Goal: Check status: Check status

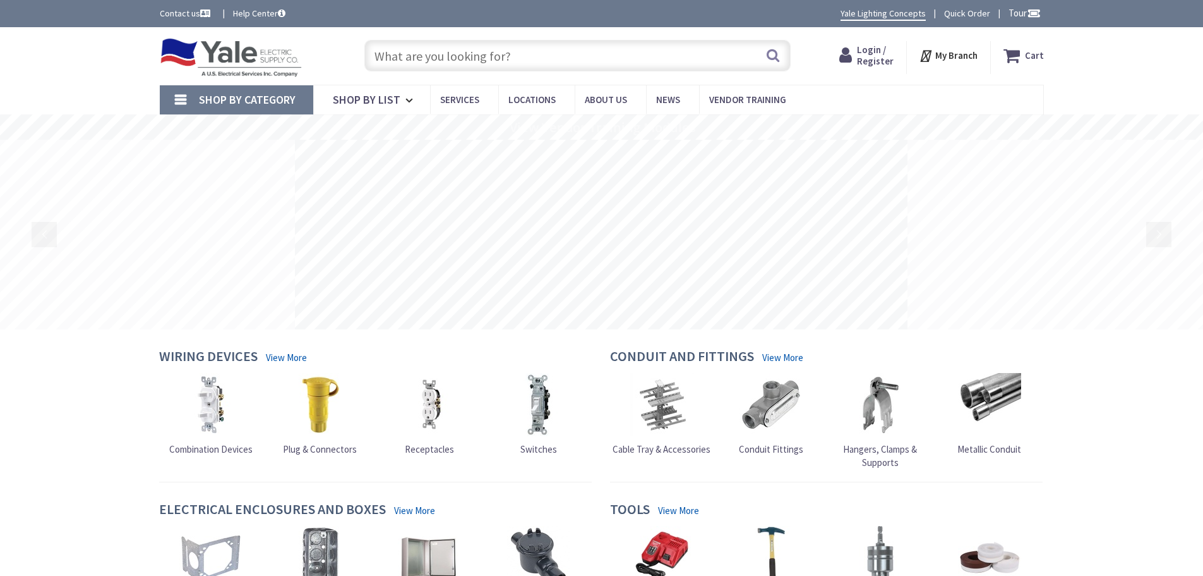
click at [867, 53] on span "Login / Register" at bounding box center [875, 55] width 37 height 23
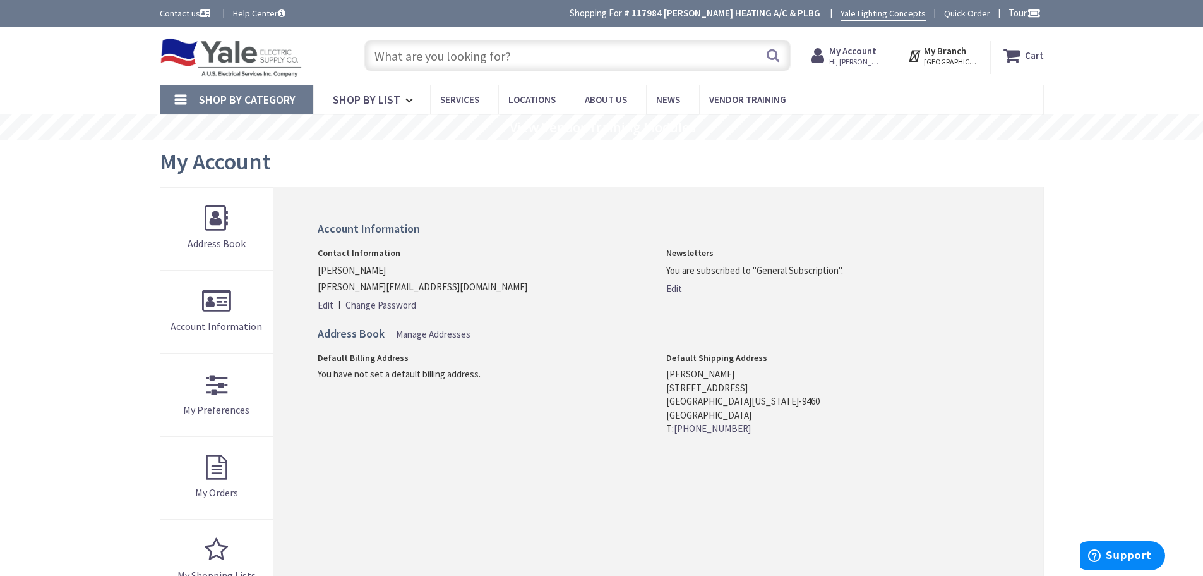
click at [854, 51] on strong "My Account" at bounding box center [852, 51] width 47 height 12
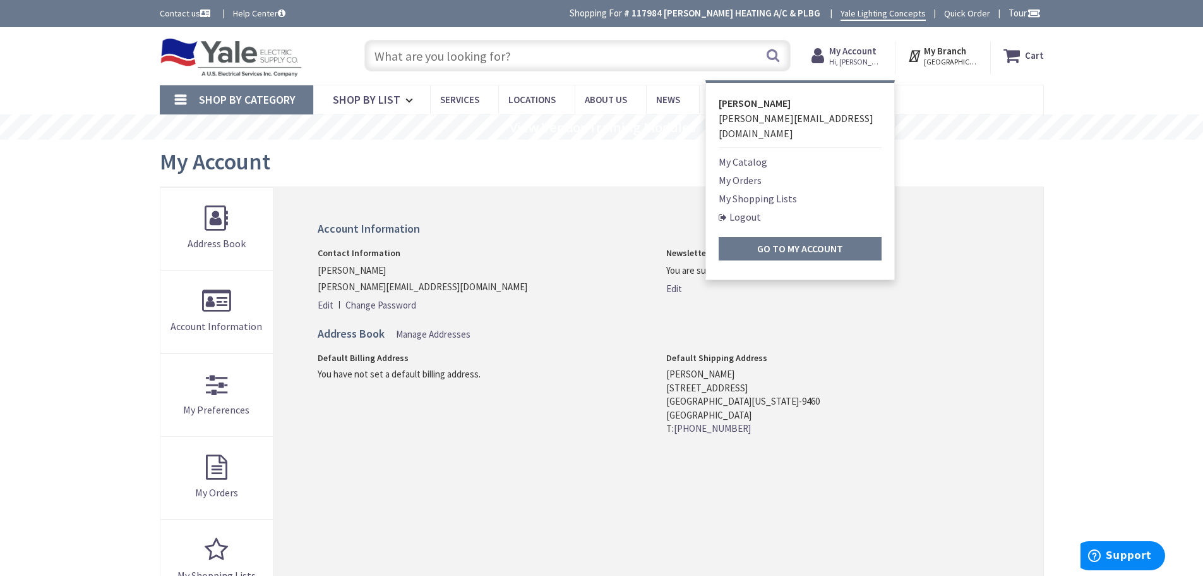
click at [740, 172] on link "My Orders" at bounding box center [740, 179] width 43 height 15
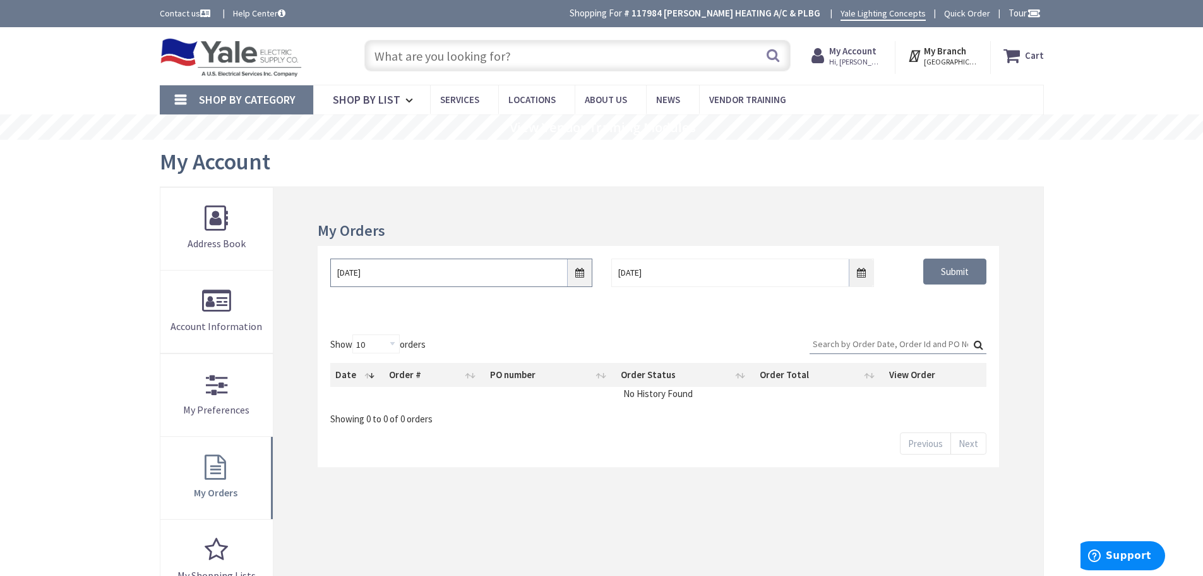
click at [579, 275] on input "[DATE]" at bounding box center [461, 272] width 262 height 28
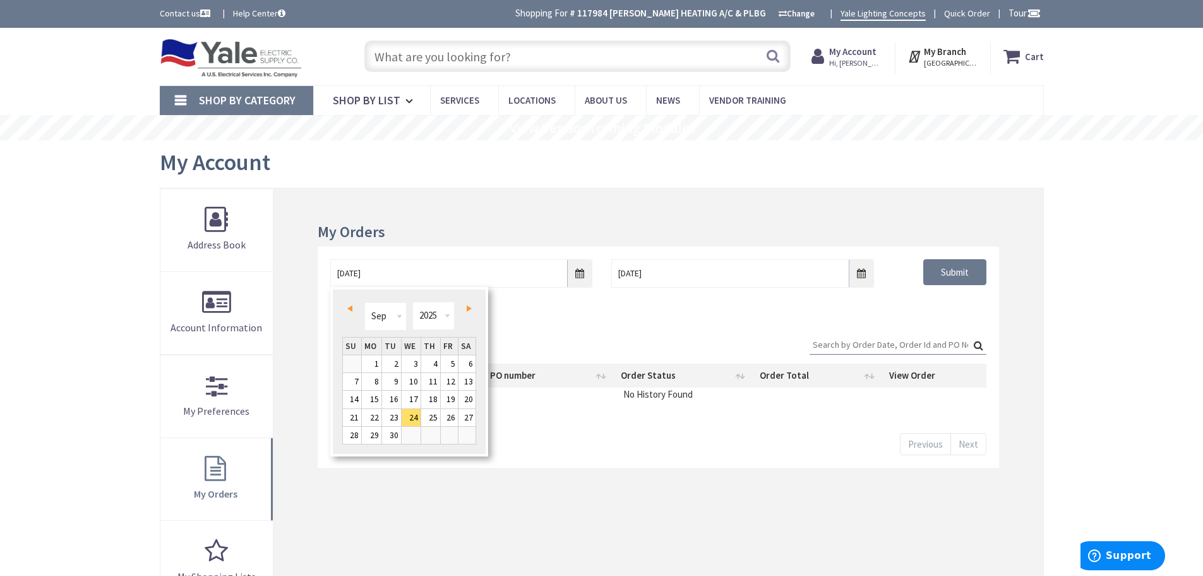
click at [350, 309] on span "Prev" at bounding box center [349, 308] width 5 height 6
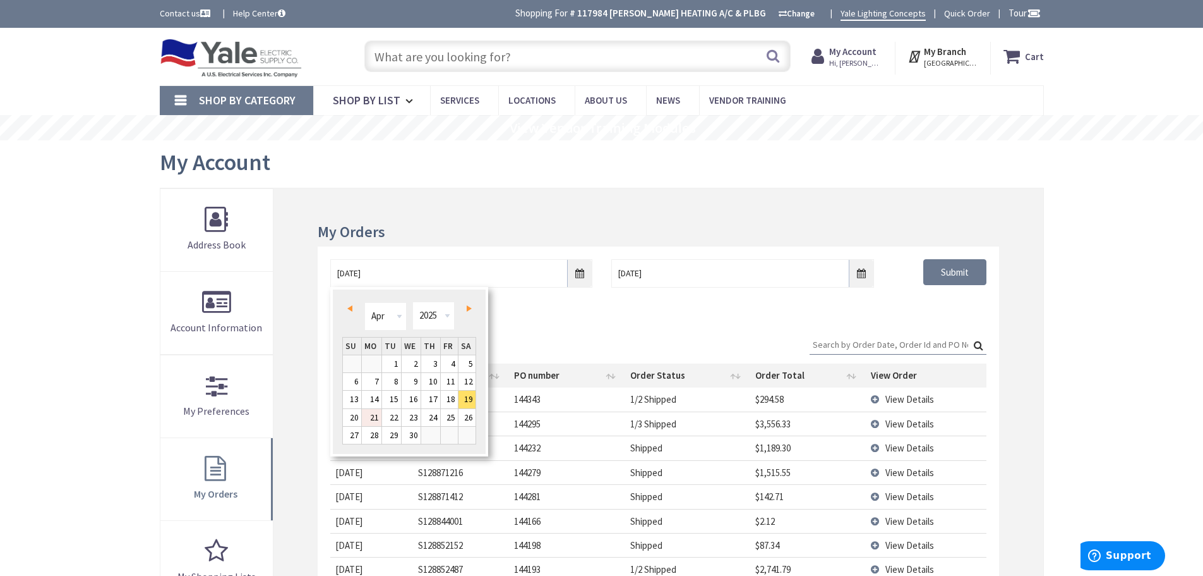
click at [373, 419] on link "21" at bounding box center [372, 417] width 20 height 17
type input "[DATE]"
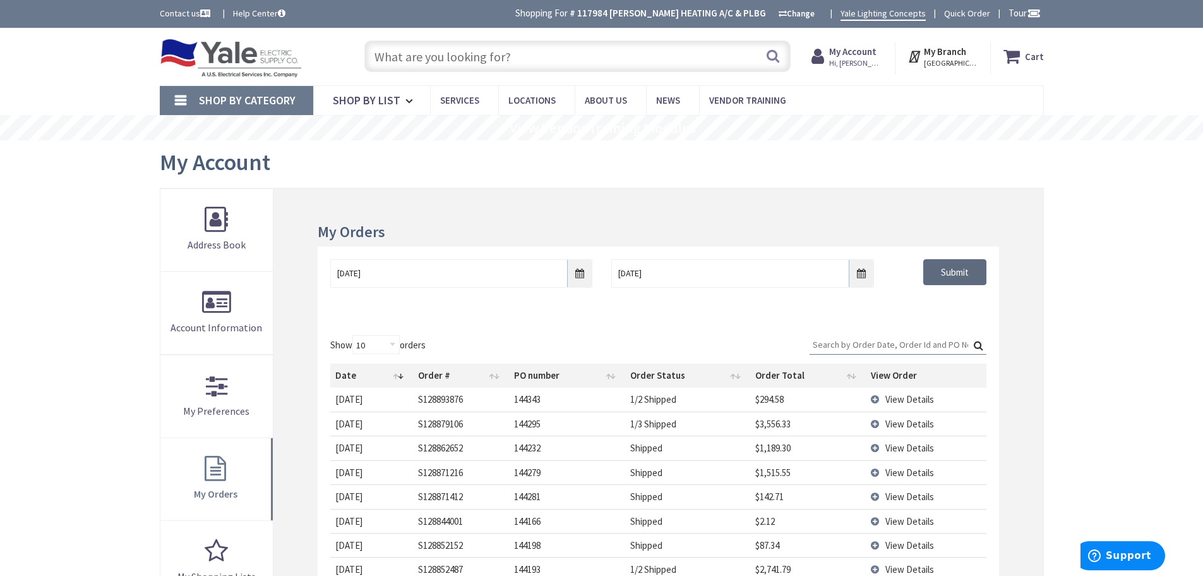
click at [958, 270] on input "Submit" at bounding box center [955, 272] width 63 height 27
click at [843, 345] on input "Search:" at bounding box center [898, 344] width 177 height 19
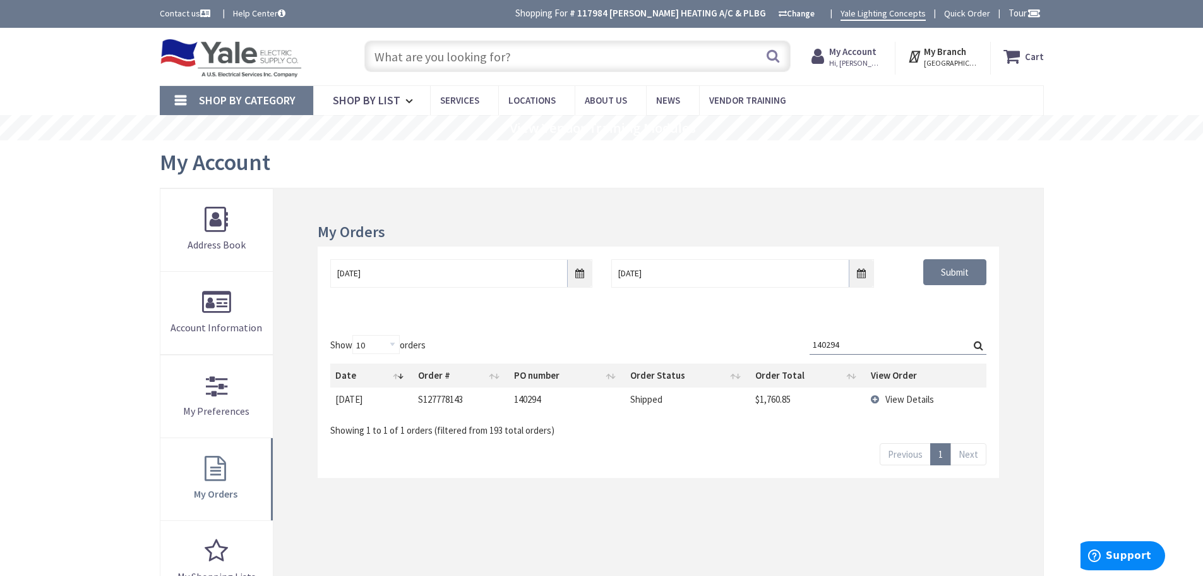
type input "140294"
click at [876, 401] on td "View Details" at bounding box center [926, 398] width 121 height 23
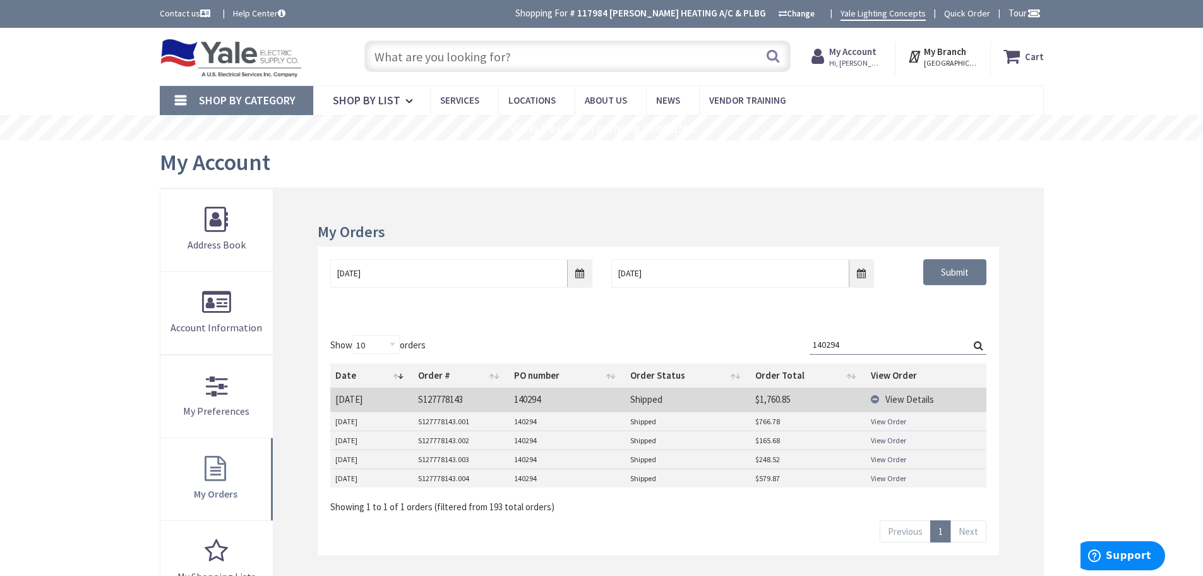
click at [889, 481] on link "View Order" at bounding box center [888, 478] width 35 height 11
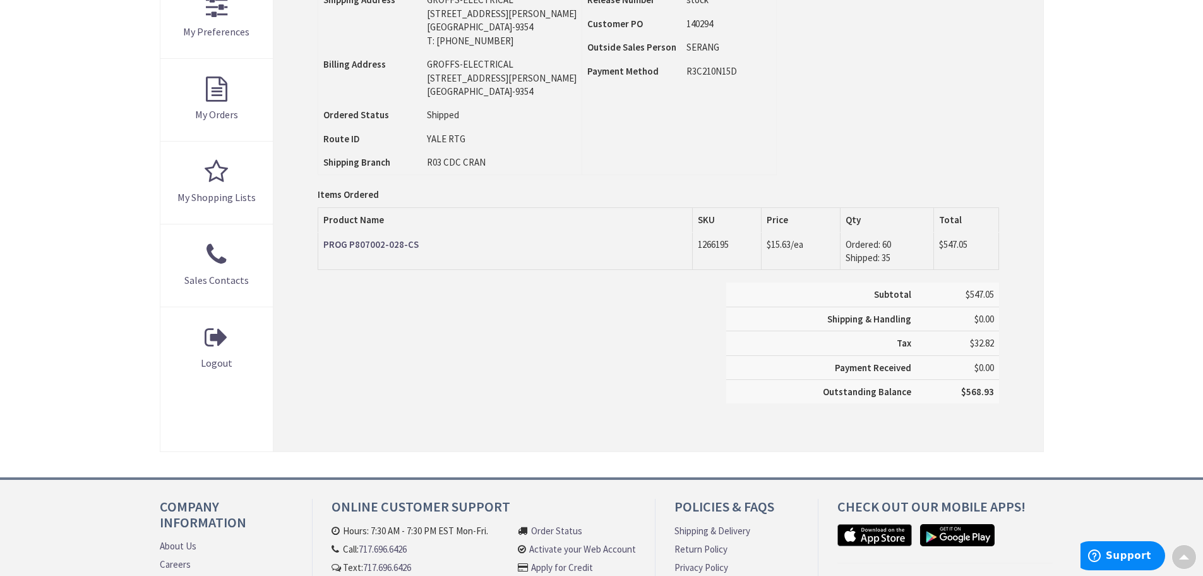
scroll to position [380, 0]
